Goal: Task Accomplishment & Management: Use online tool/utility

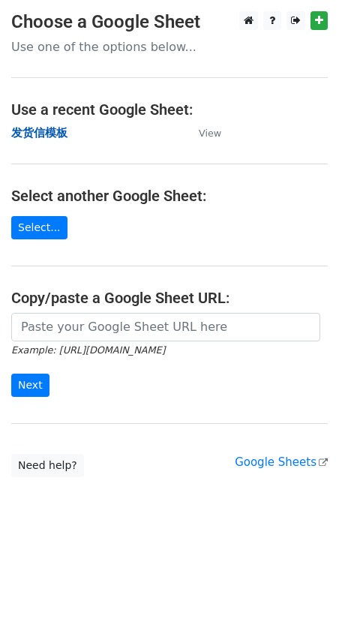
click at [41, 131] on strong "发货信模板" at bounding box center [39, 133] width 56 height 14
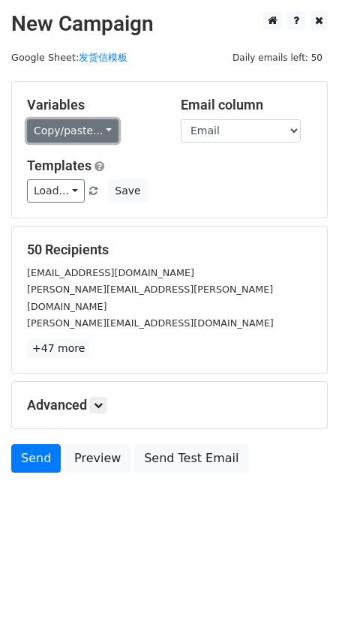
click at [54, 130] on link "Copy/paste..." at bounding box center [73, 130] width 92 height 23
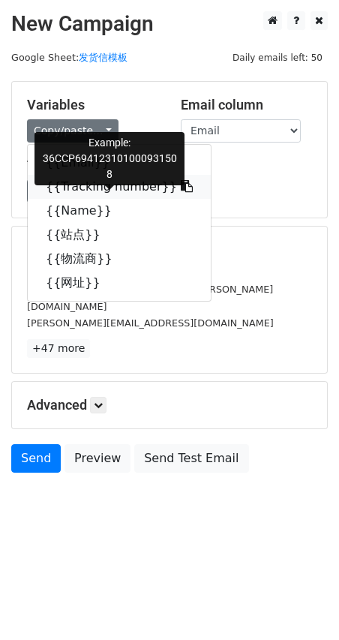
click at [61, 182] on link "{{Tracking number}}" at bounding box center [119, 187] width 183 height 24
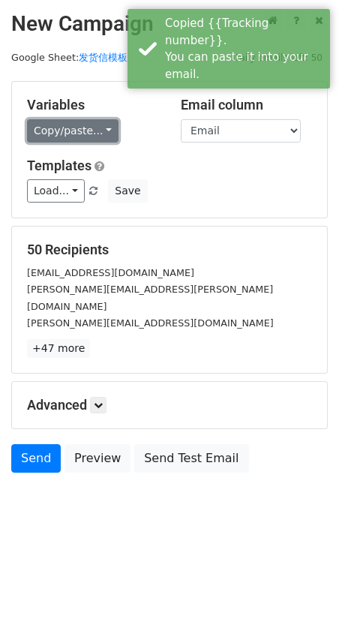
click at [47, 130] on link "Copy/paste..." at bounding box center [73, 130] width 92 height 23
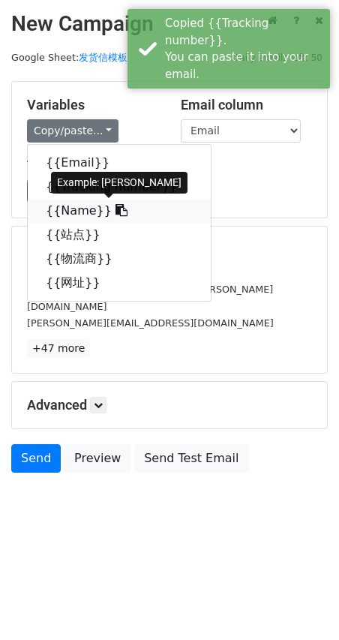
click at [75, 213] on link "{{Name}}" at bounding box center [119, 211] width 183 height 24
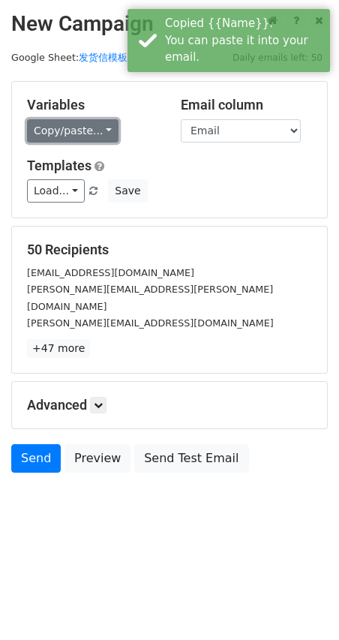
click at [71, 131] on link "Copy/paste..." at bounding box center [73, 130] width 92 height 23
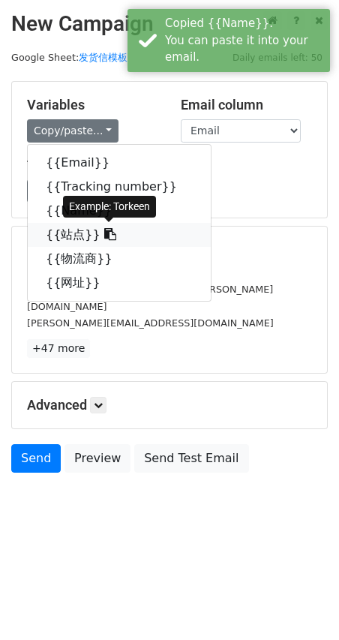
click at [71, 230] on link "{{站点}}" at bounding box center [119, 235] width 183 height 24
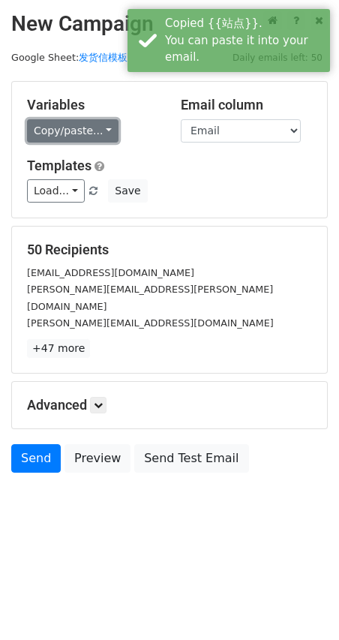
click at [68, 131] on link "Copy/paste..." at bounding box center [73, 130] width 92 height 23
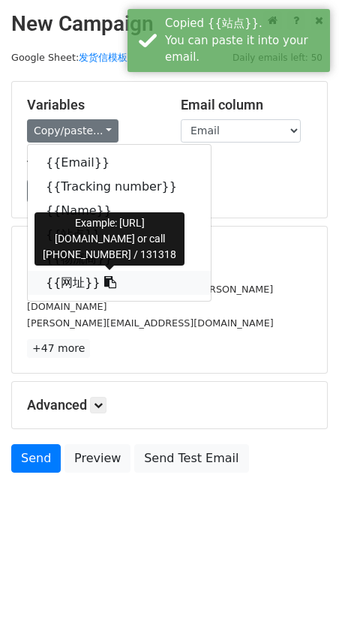
drag, startPoint x: 60, startPoint y: 281, endPoint x: 1, endPoint y: 321, distance: 71.0
click at [59, 281] on link "{{网址}}" at bounding box center [119, 283] width 183 height 24
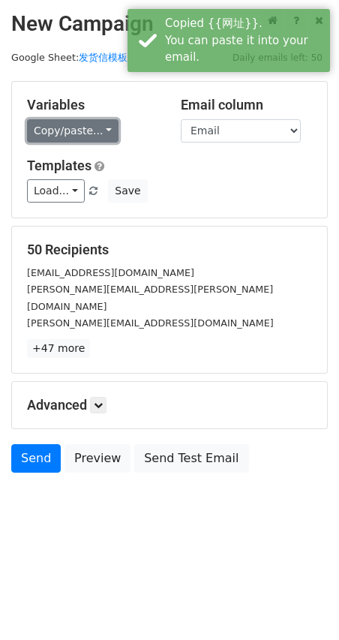
click at [75, 130] on link "Copy/paste..." at bounding box center [73, 130] width 92 height 23
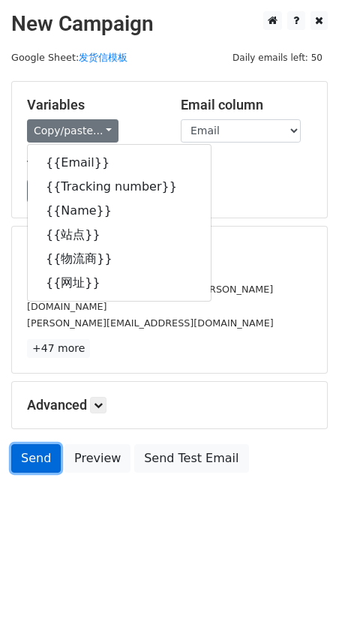
click at [38, 451] on link "Send" at bounding box center [36, 458] width 50 height 29
